Goal: Task Accomplishment & Management: Use online tool/utility

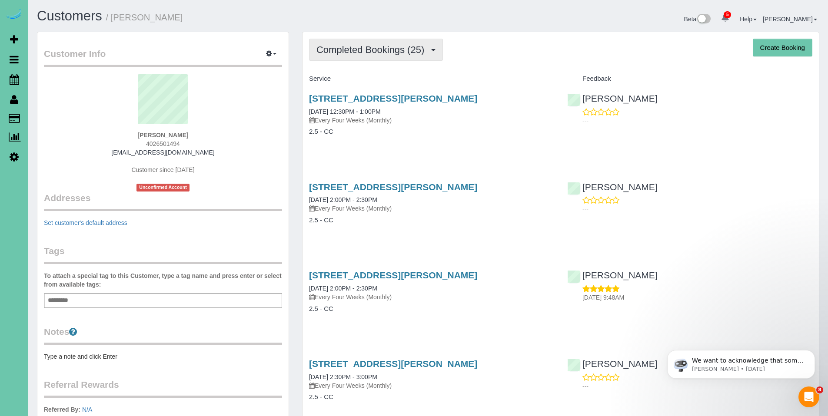
click at [360, 58] on button "Completed Bookings (25)" at bounding box center [376, 50] width 134 height 22
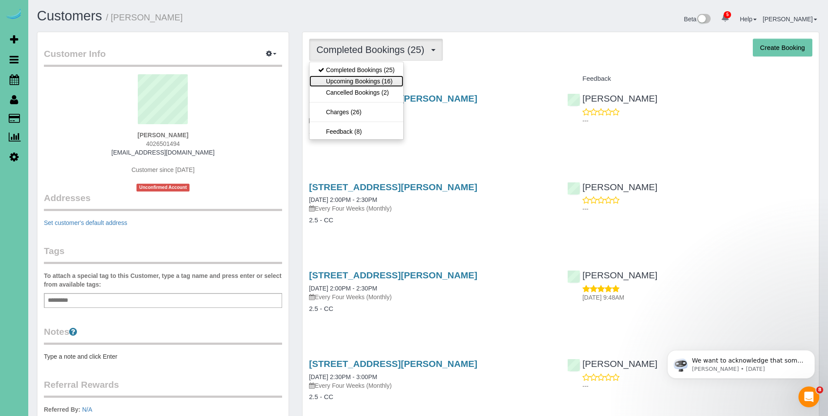
click at [362, 82] on link "Upcoming Bookings (16)" at bounding box center [356, 81] width 94 height 11
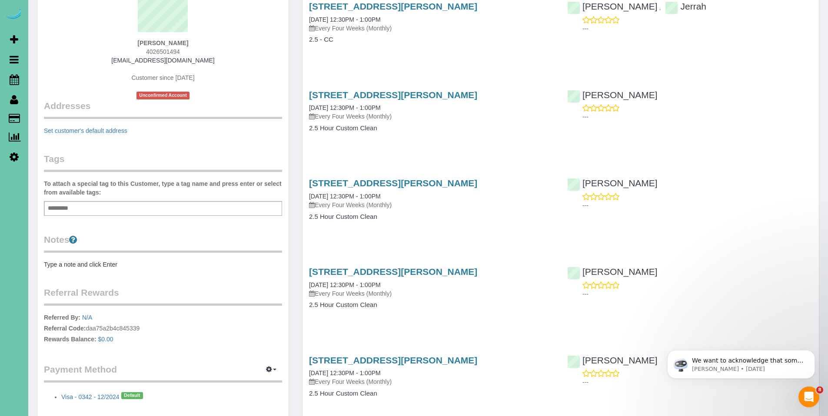
scroll to position [295, 0]
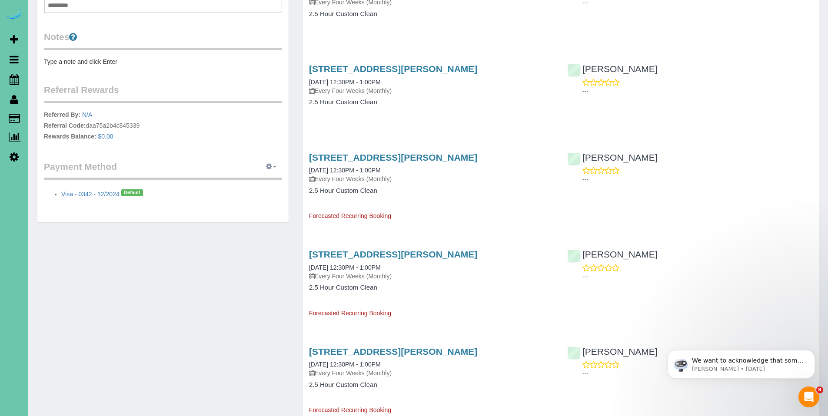
click at [271, 166] on icon "button" at bounding box center [269, 166] width 6 height 5
click at [268, 166] on icon "button" at bounding box center [269, 166] width 6 height 5
click at [248, 183] on link "View Payment Methods" at bounding box center [240, 182] width 81 height 11
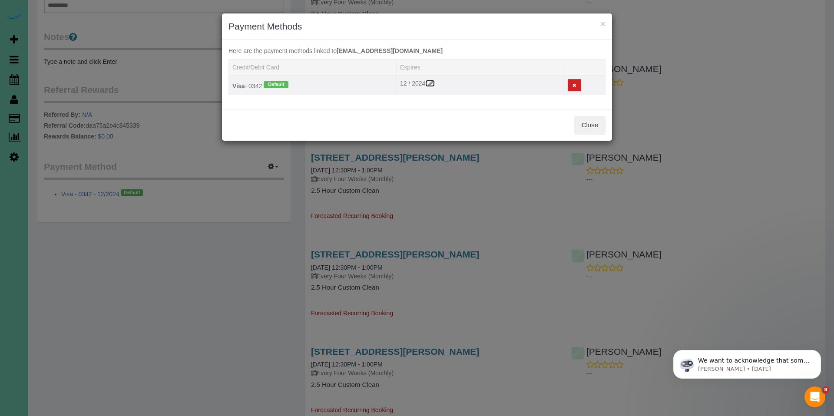
click at [430, 83] on icon at bounding box center [431, 83] width 8 height 6
click at [454, 85] on select "2024 2025 2026 2027 2028 2029 2030 2031 2032 2033 2034" at bounding box center [444, 85] width 32 height 13
select select "string:2029"
click at [428, 79] on select "2024 2025 2026 2027 2028 2029 2030 2031 2032 2033 2034" at bounding box center [444, 85] width 32 height 13
click at [475, 86] on button "Save" at bounding box center [473, 85] width 23 height 13
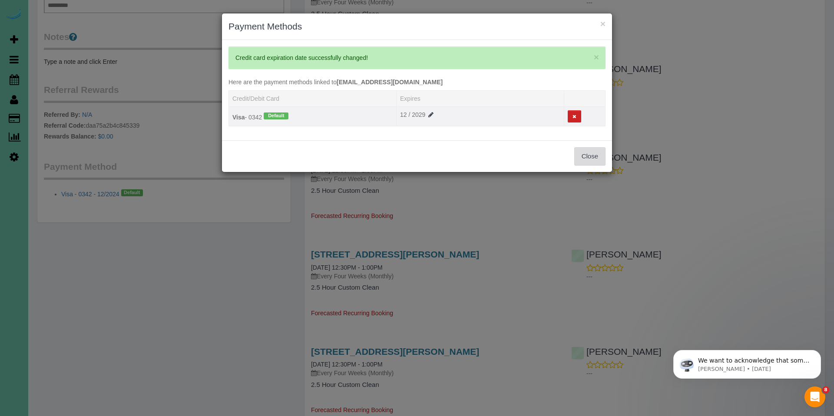
click at [588, 153] on button "Close" at bounding box center [589, 156] width 31 height 18
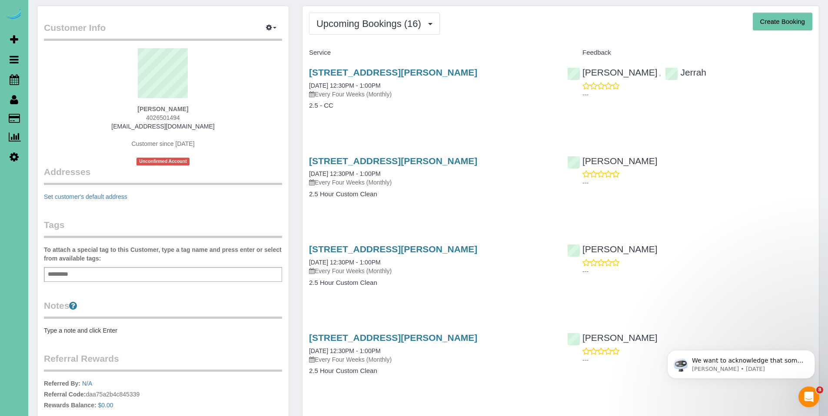
scroll to position [0, 0]
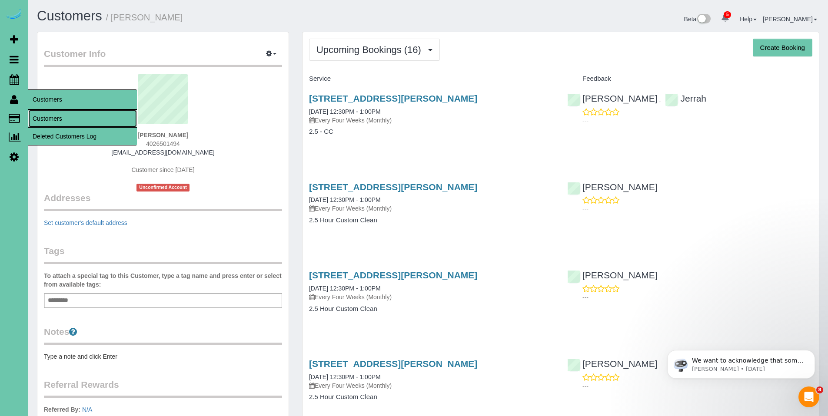
click at [40, 115] on link "Customers" at bounding box center [82, 118] width 109 height 17
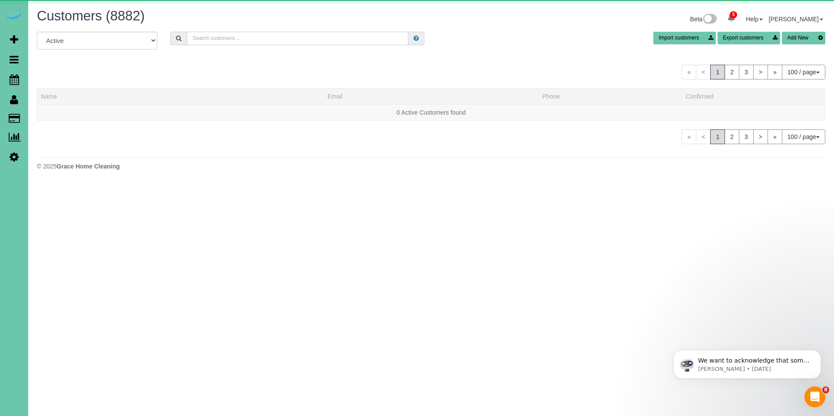
click at [233, 38] on input "text" at bounding box center [298, 38] width 222 height 13
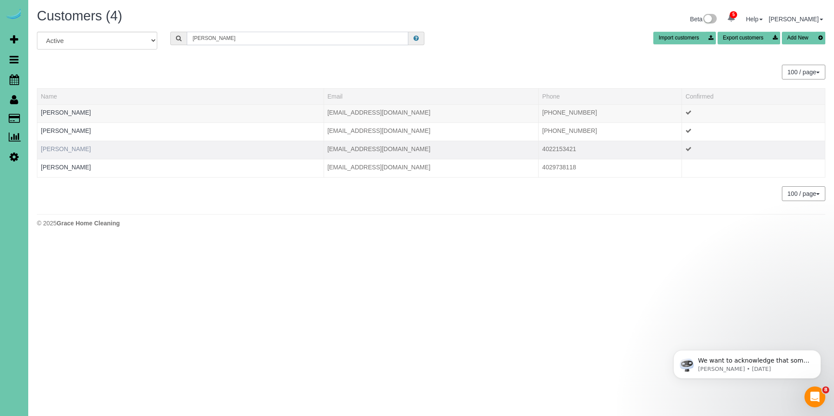
type input "[PERSON_NAME]"
click at [64, 149] on link "[PERSON_NAME]" at bounding box center [66, 149] width 50 height 7
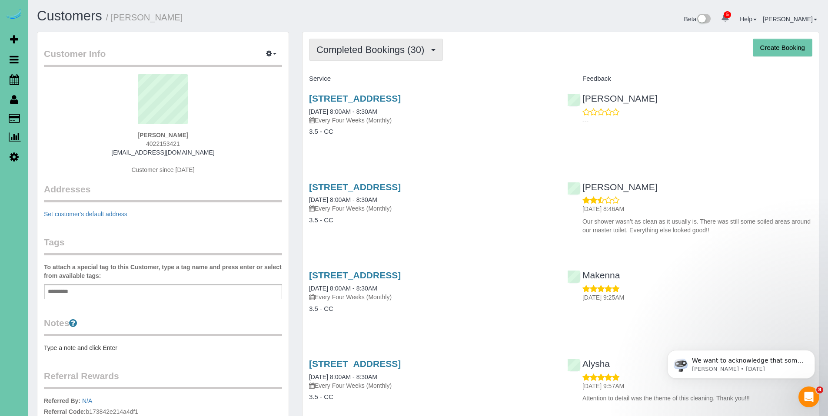
click at [379, 53] on span "Completed Bookings (30)" at bounding box center [372, 49] width 112 height 11
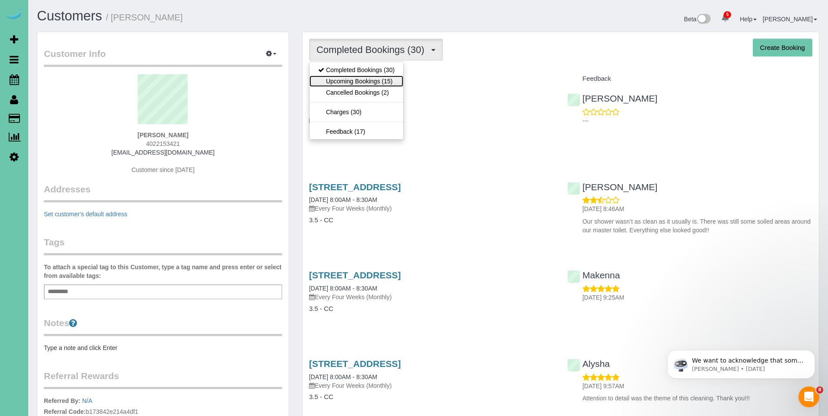
click at [380, 83] on link "Upcoming Bookings (15)" at bounding box center [356, 81] width 94 height 11
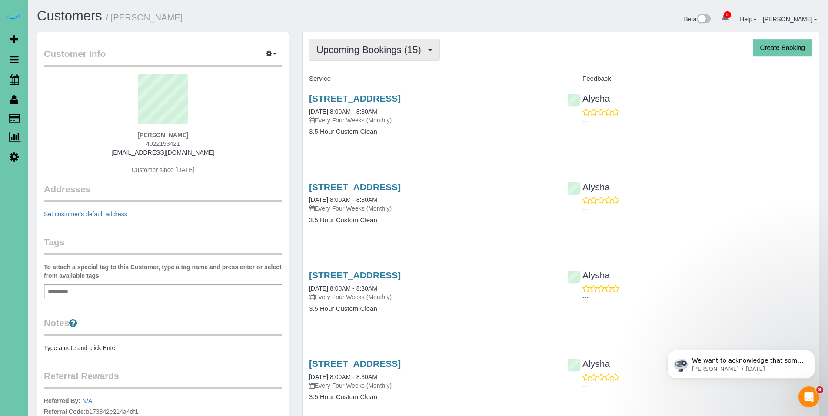
click at [378, 55] on span "Upcoming Bookings (15)" at bounding box center [370, 49] width 109 height 11
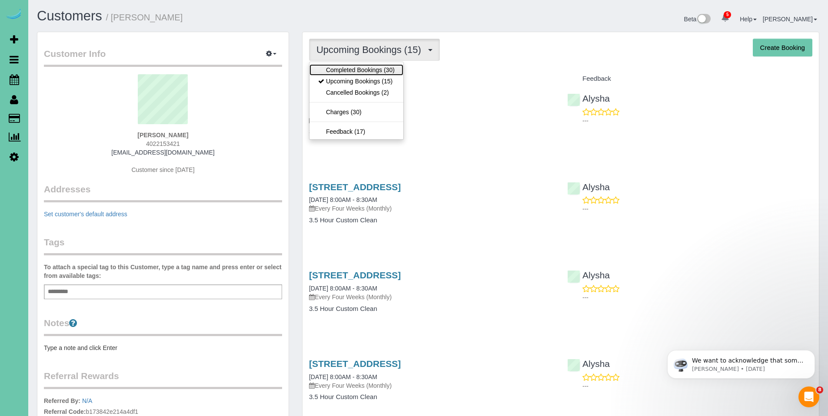
click at [364, 68] on link "Completed Bookings (30)" at bounding box center [356, 69] width 94 height 11
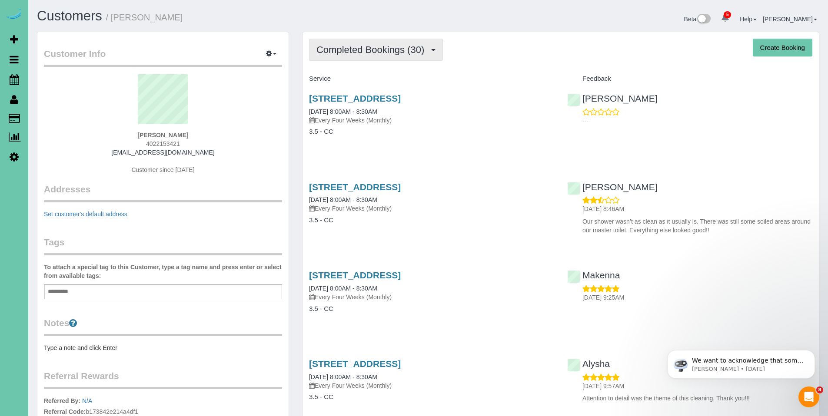
click at [376, 53] on span "Completed Bookings (30)" at bounding box center [372, 49] width 112 height 11
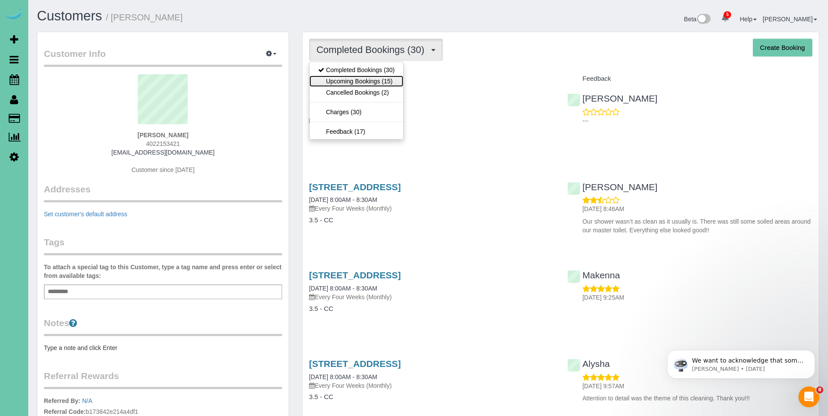
click at [365, 78] on link "Upcoming Bookings (15)" at bounding box center [356, 81] width 94 height 11
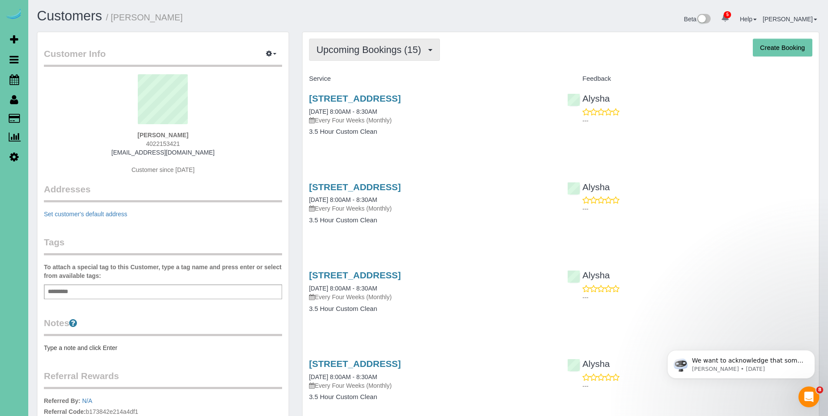
click at [376, 46] on span "Upcoming Bookings (15)" at bounding box center [370, 49] width 109 height 11
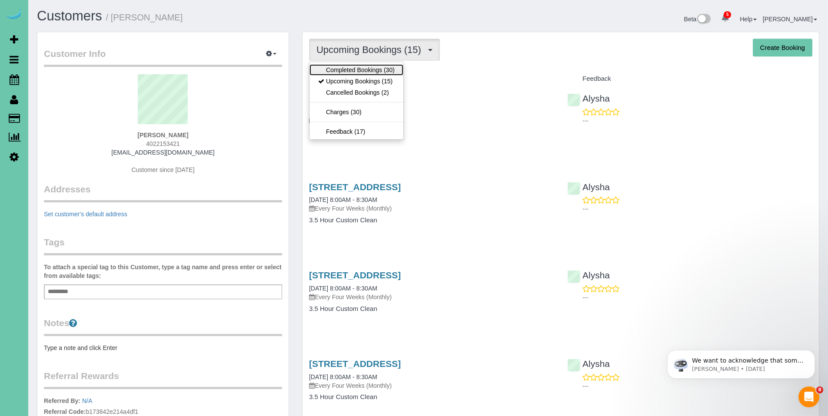
click at [367, 66] on link "Completed Bookings (30)" at bounding box center [356, 69] width 94 height 11
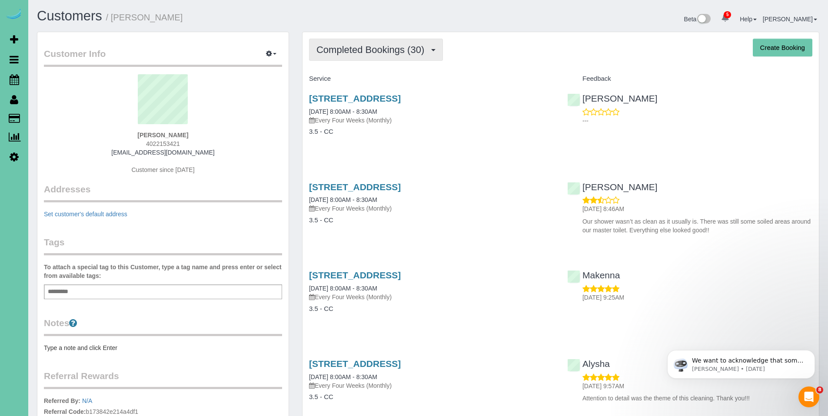
click at [372, 50] on span "Completed Bookings (30)" at bounding box center [372, 49] width 112 height 11
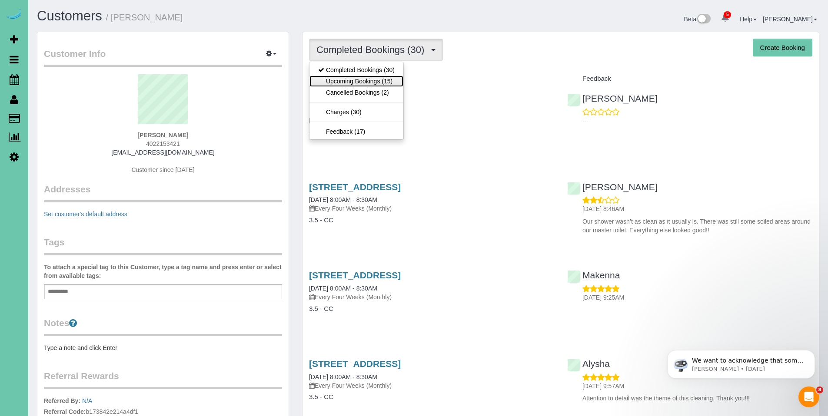
click at [362, 78] on link "Upcoming Bookings (15)" at bounding box center [356, 81] width 94 height 11
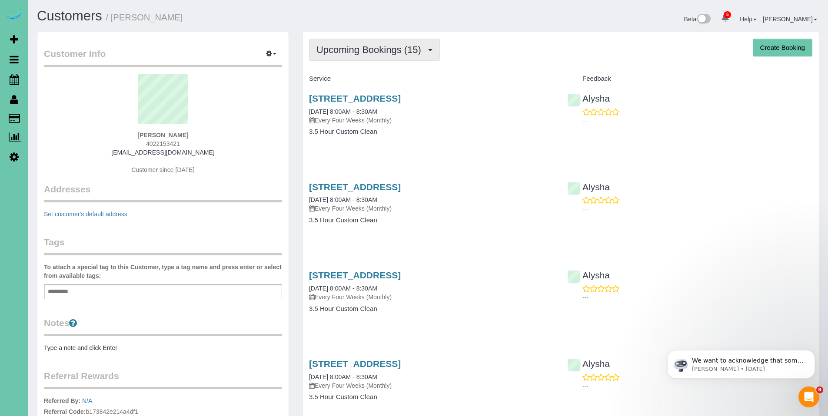
click at [367, 53] on span "Upcoming Bookings (15)" at bounding box center [370, 49] width 109 height 11
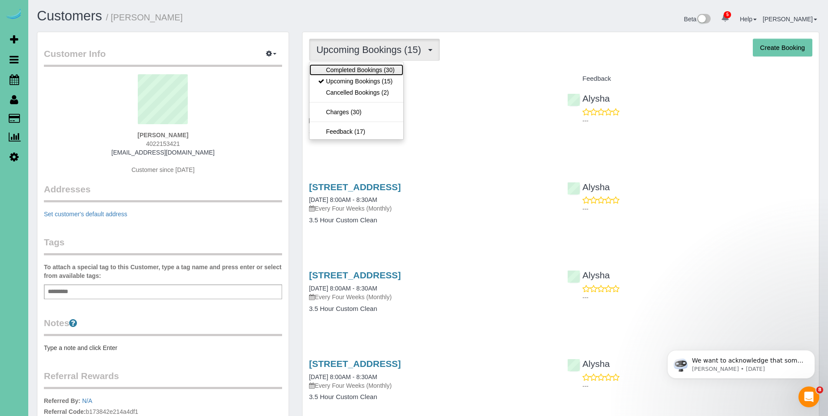
click at [356, 73] on link "Completed Bookings (30)" at bounding box center [356, 69] width 94 height 11
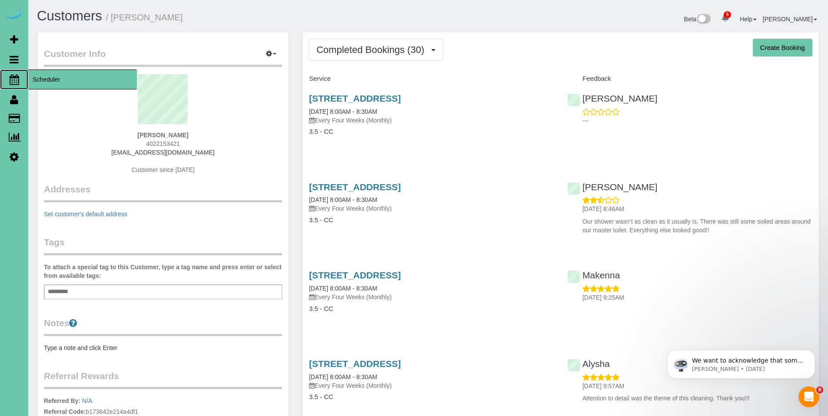
click at [45, 84] on span "Scheduler" at bounding box center [82, 80] width 109 height 20
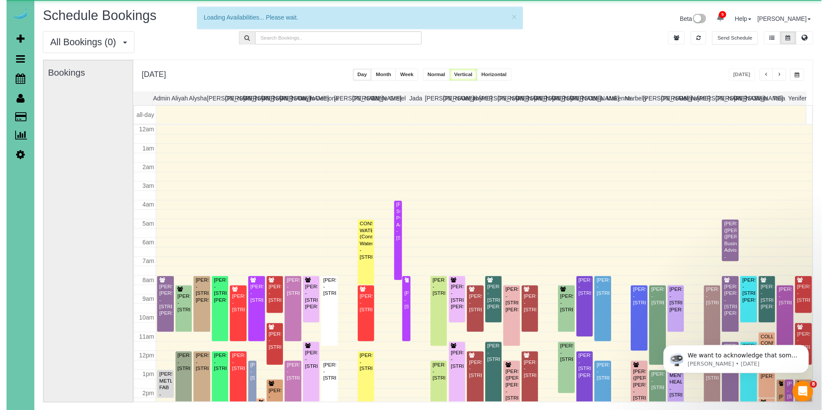
scroll to position [115, 0]
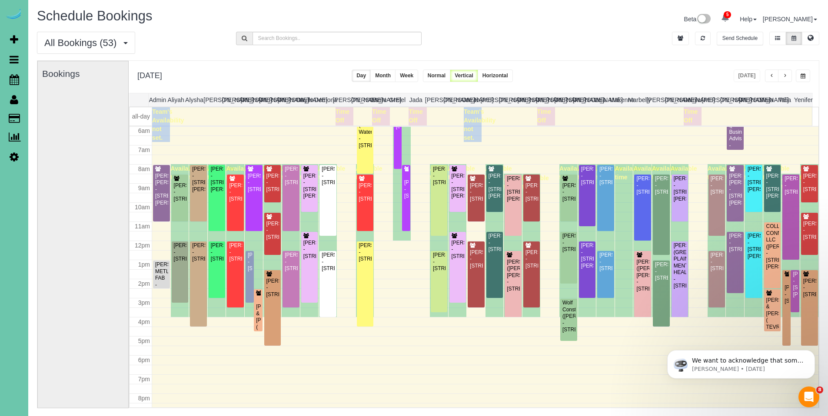
click at [805, 77] on span "button" at bounding box center [802, 75] width 5 height 5
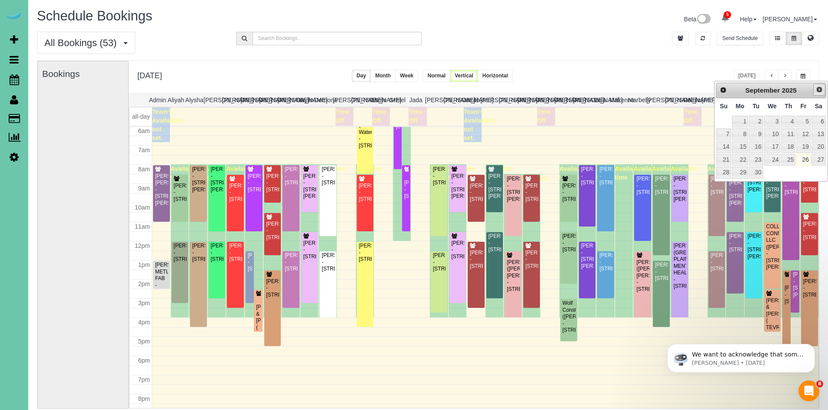
click at [819, 91] on span "Next" at bounding box center [819, 89] width 7 height 7
click at [722, 90] on span "Prev" at bounding box center [722, 89] width 7 height 7
click at [754, 174] on link "30" at bounding box center [756, 172] width 14 height 12
type input "**********"
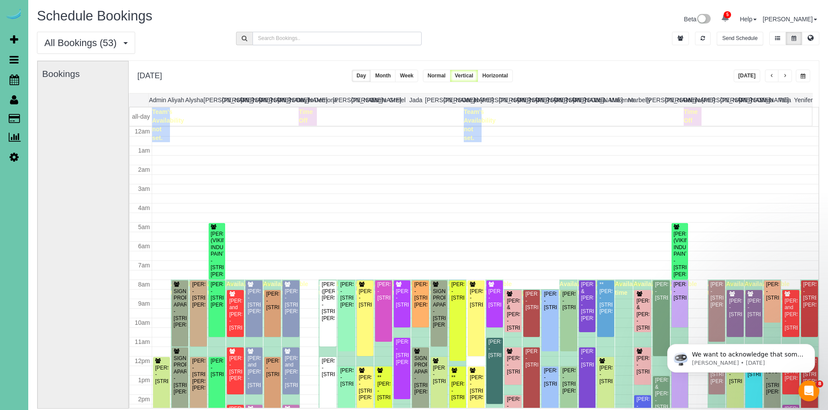
click at [356, 36] on input "text" at bounding box center [336, 38] width 169 height 13
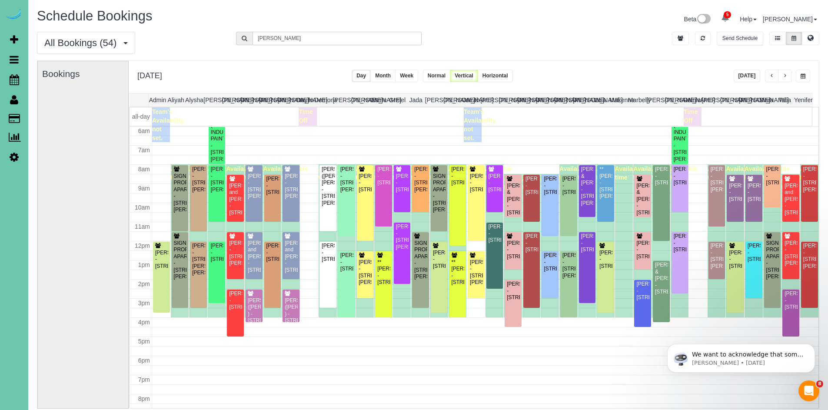
type input "[PERSON_NAME]"
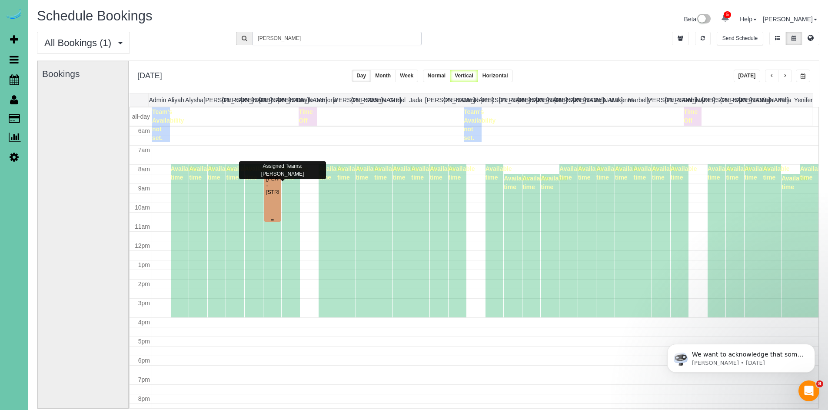
click at [268, 194] on div "[PERSON_NAME] - [STREET_ADDRESS]" at bounding box center [272, 186] width 13 height 20
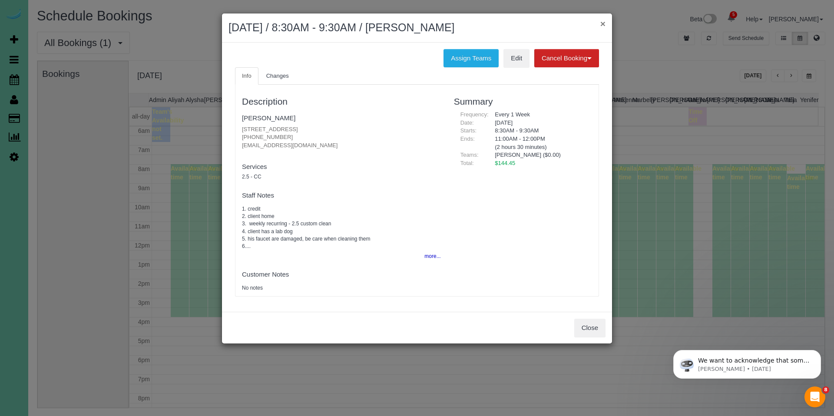
click at [603, 25] on button "×" at bounding box center [603, 23] width 5 height 9
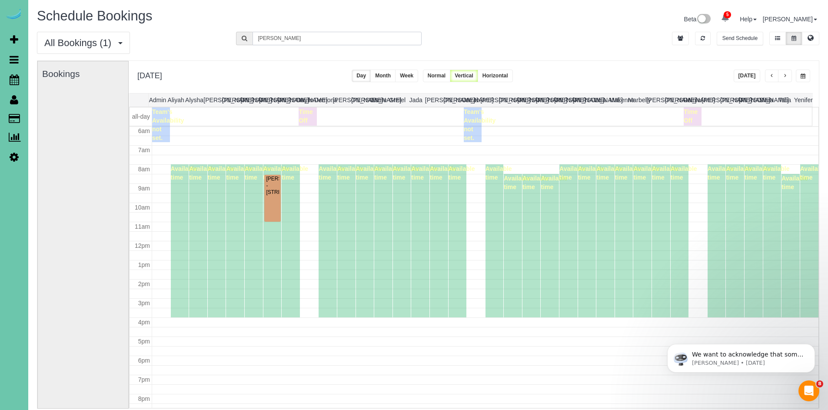
drag, startPoint x: 286, startPoint y: 41, endPoint x: 249, endPoint y: 33, distance: 38.4
click at [249, 33] on form "[PERSON_NAME]" at bounding box center [329, 38] width 186 height 13
click at [698, 39] on button "button" at bounding box center [703, 38] width 16 height 13
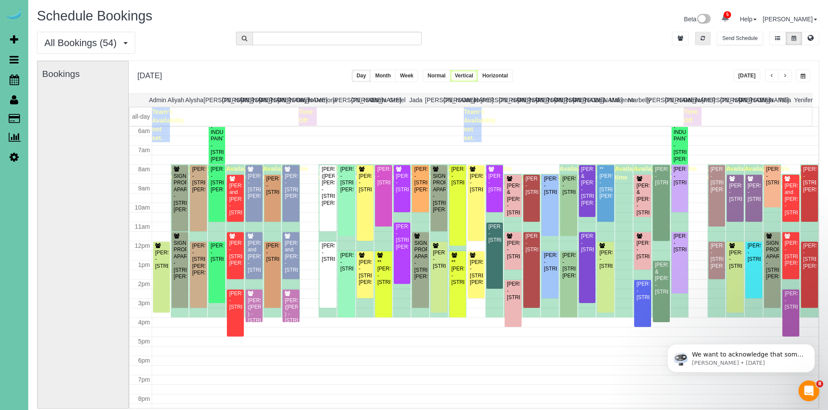
scroll to position [2, 0]
